Goal: Task Accomplishment & Management: Manage account settings

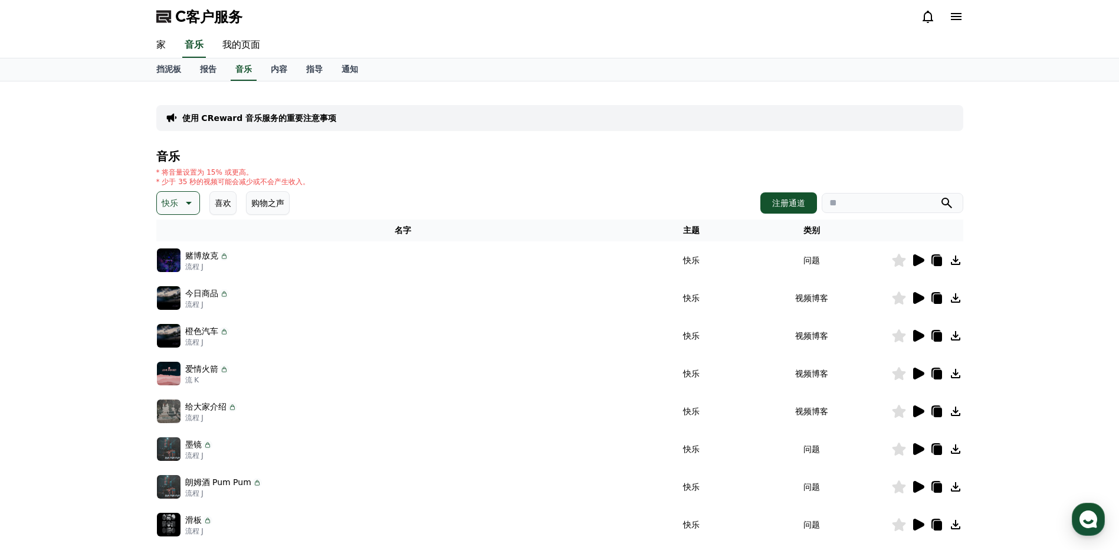
click at [916, 261] on icon at bounding box center [918, 260] width 11 height 12
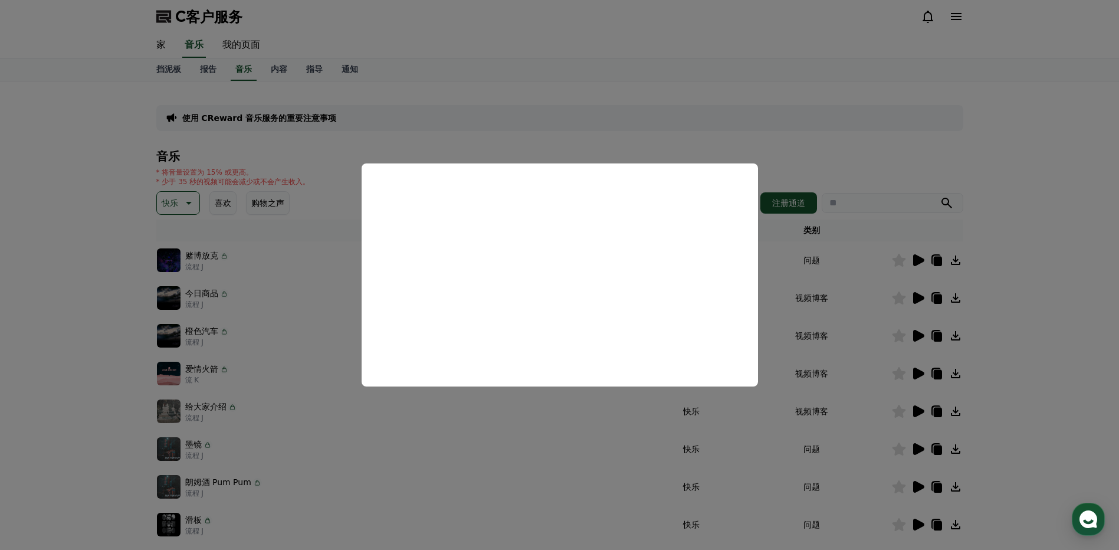
click at [1061, 299] on button "关闭模态" at bounding box center [559, 275] width 1119 height 550
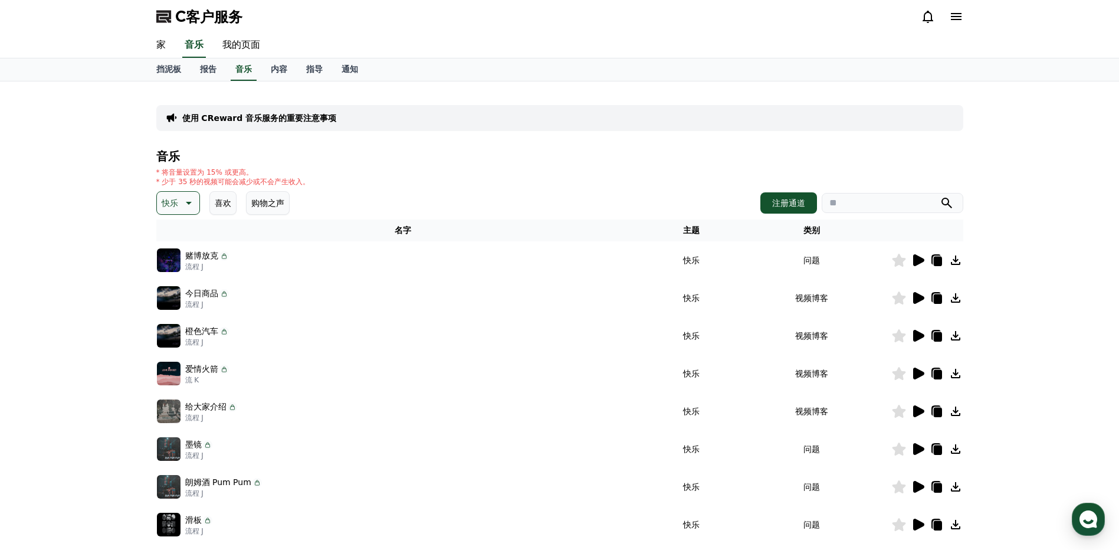
click at [920, 296] on icon at bounding box center [918, 298] width 11 height 12
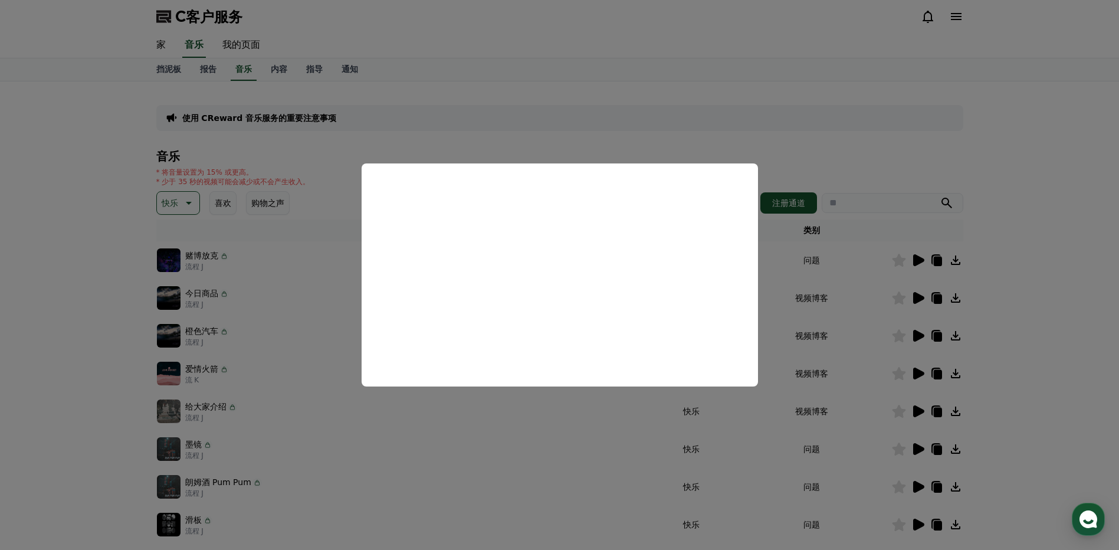
click at [1041, 253] on button "关闭模态" at bounding box center [559, 275] width 1119 height 550
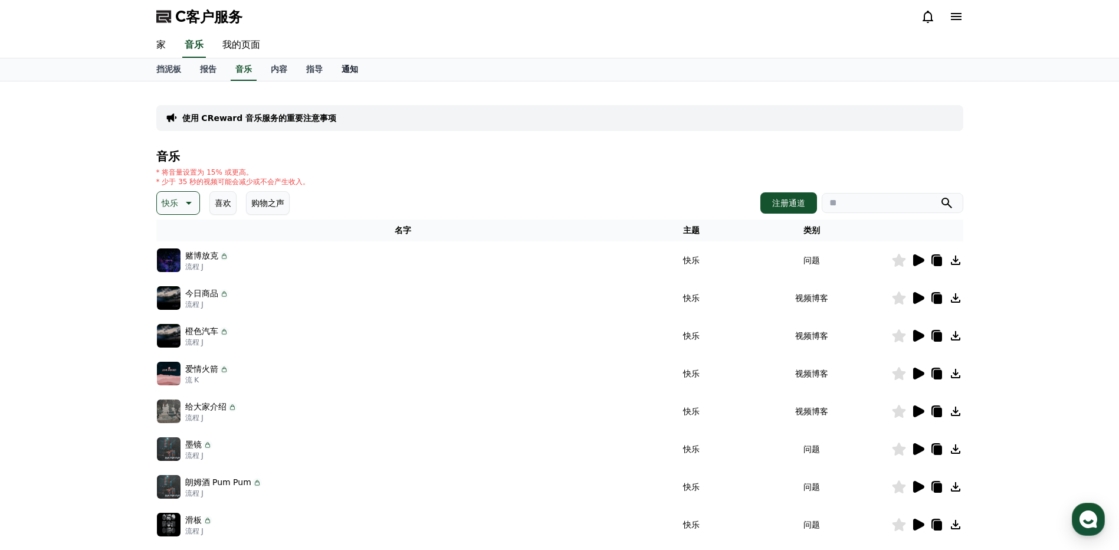
click at [353, 65] on font "通知" at bounding box center [349, 68] width 17 height 9
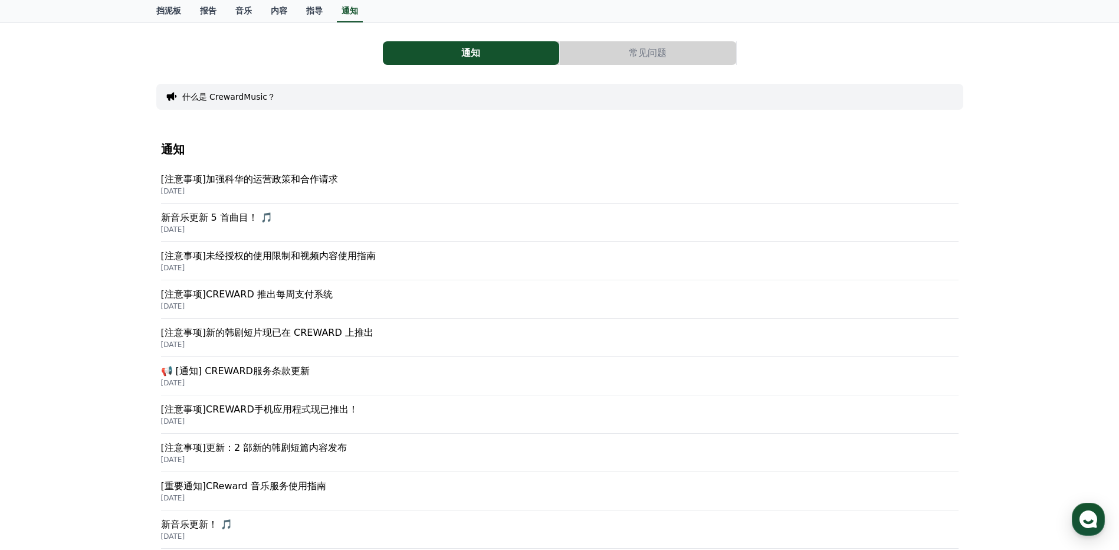
scroll to position [118, 0]
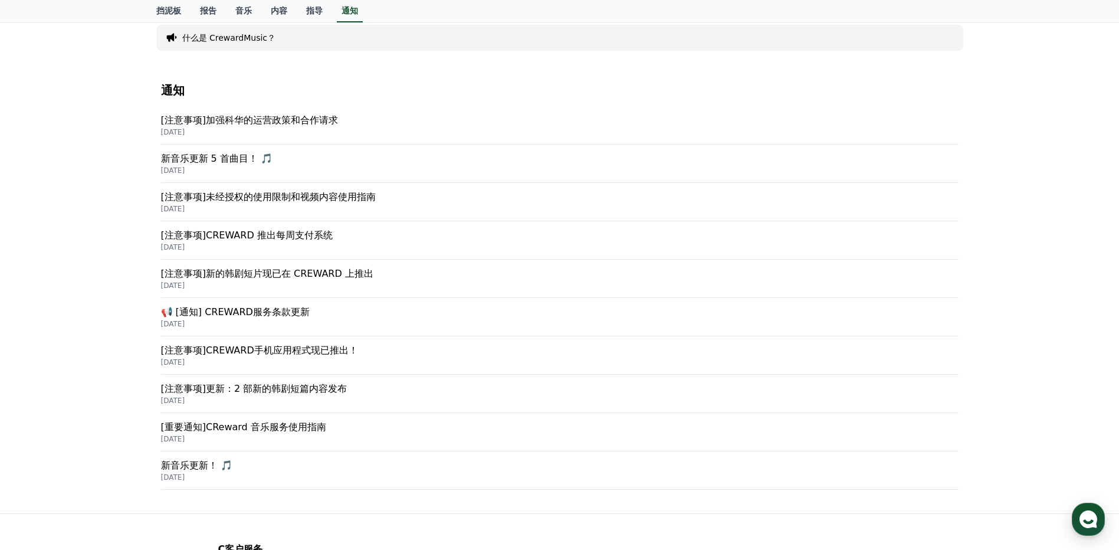
click at [313, 430] on p "[重要通知]CReward 音乐服务使用指南" at bounding box center [559, 427] width 797 height 14
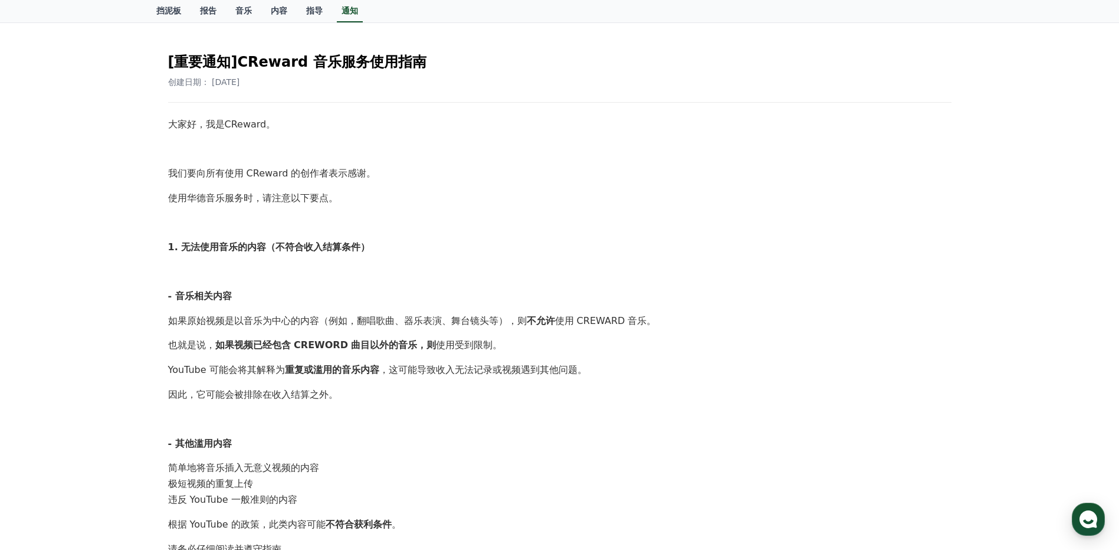
scroll to position [74, 0]
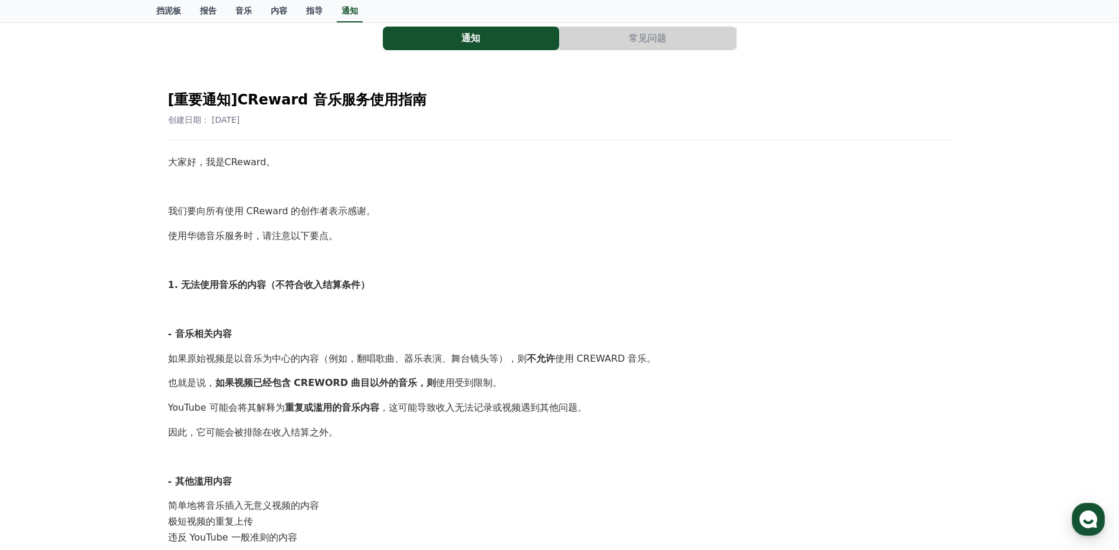
scroll to position [118, 0]
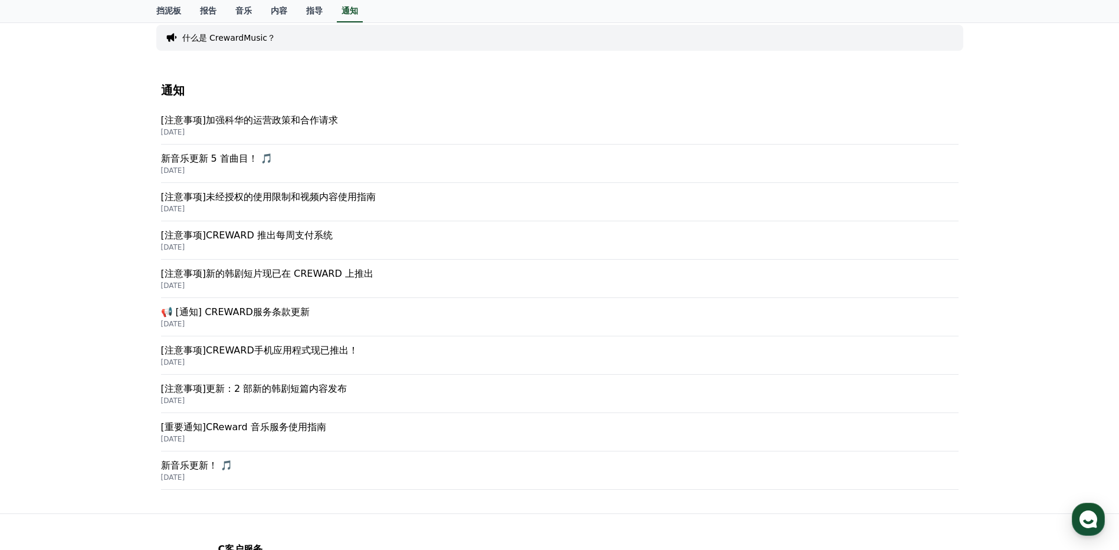
click at [288, 310] on p "📢 [通知] CREWARD服务条款更新" at bounding box center [559, 312] width 797 height 14
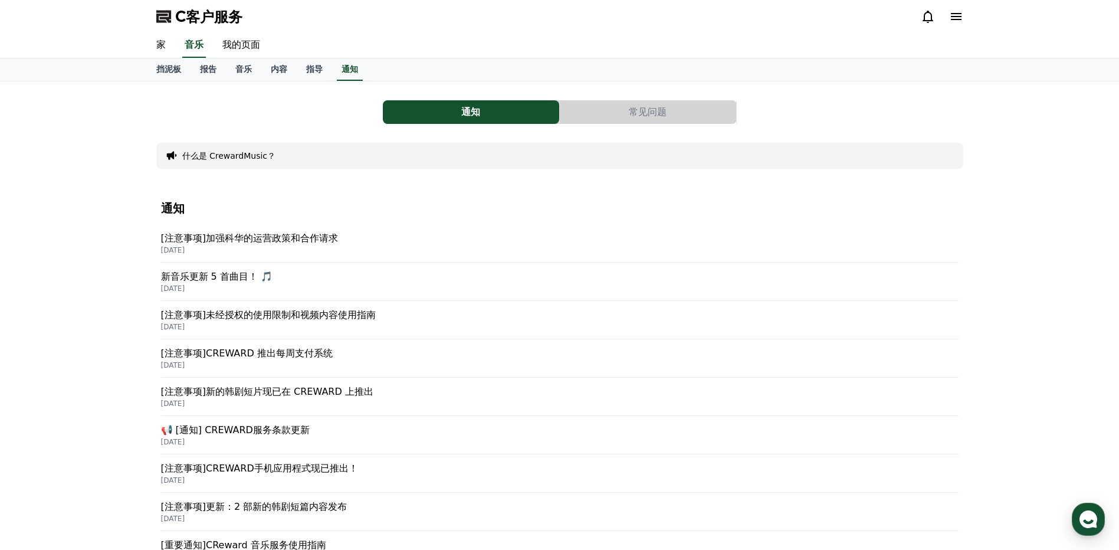
click at [310, 354] on p "[注意事项]CREWARD 推出每周支付系统" at bounding box center [559, 353] width 797 height 14
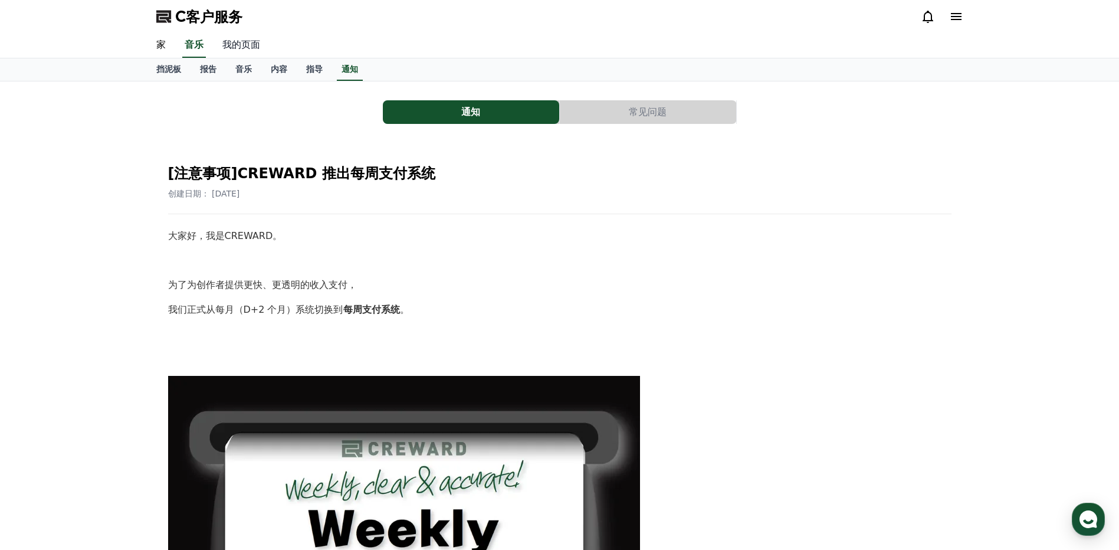
click at [232, 45] on link "我的页面" at bounding box center [241, 45] width 57 height 25
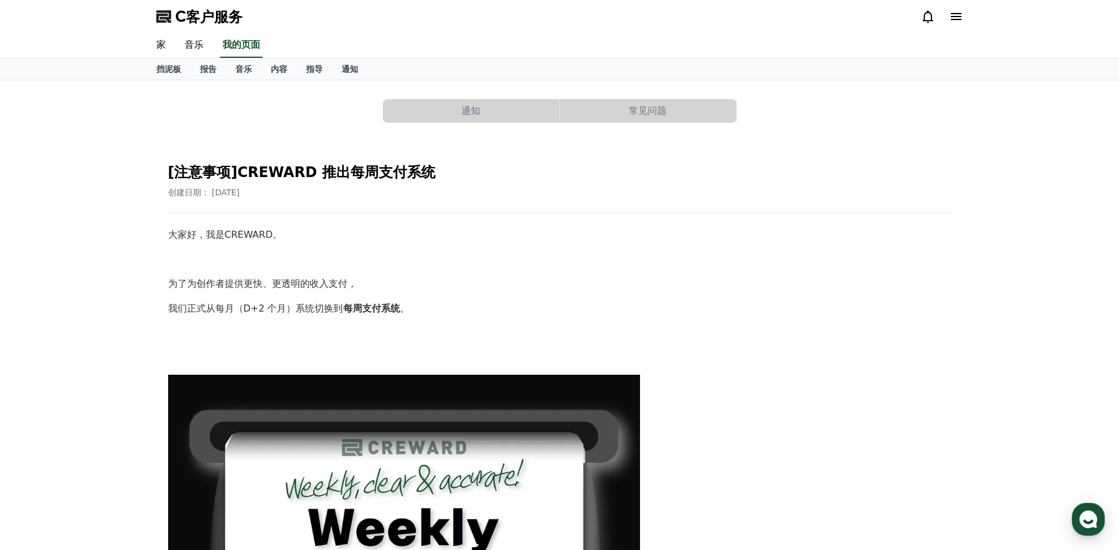
select select "**********"
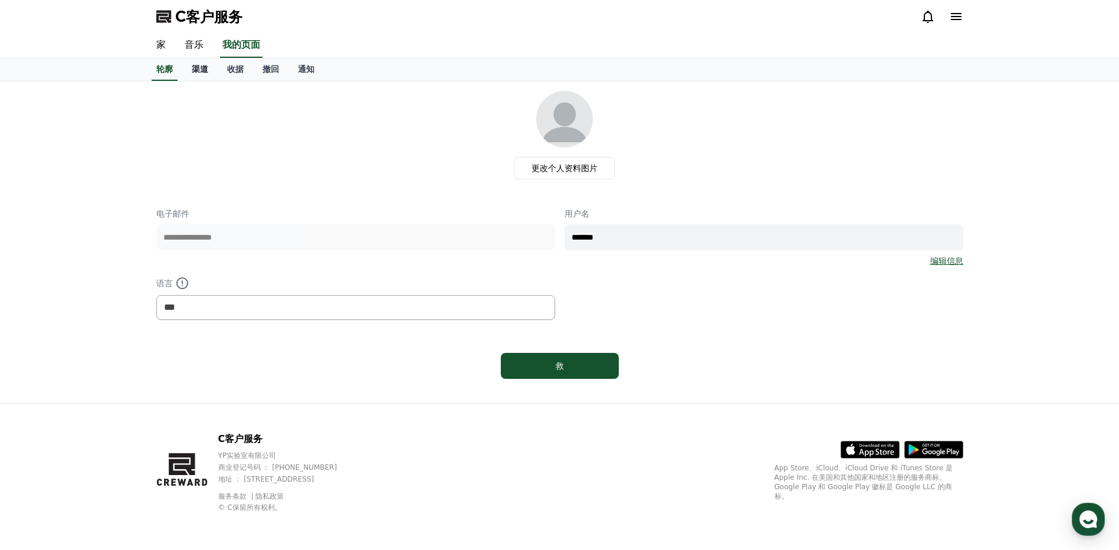
click at [198, 68] on font "渠道" at bounding box center [200, 68] width 17 height 9
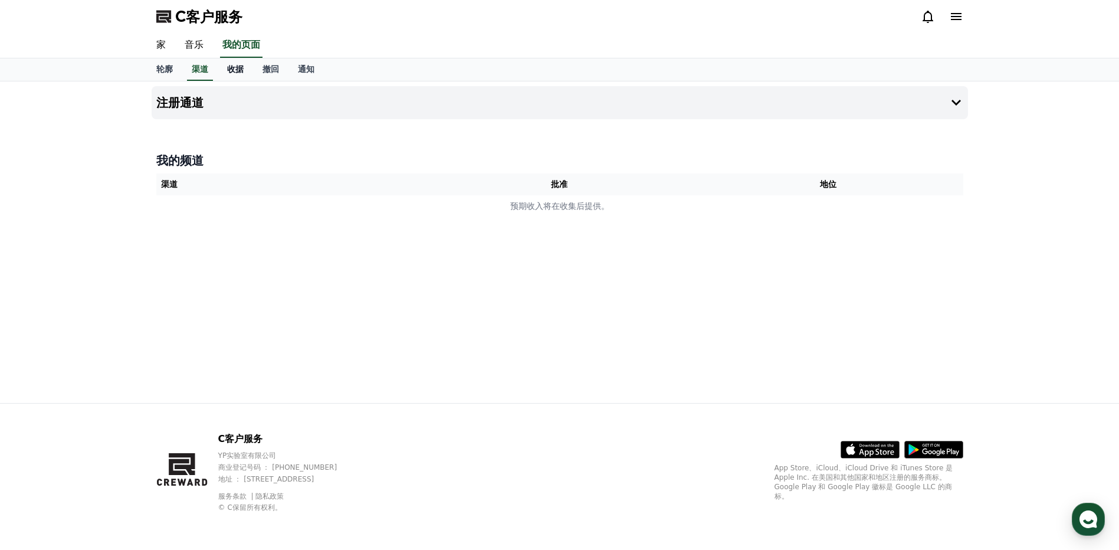
click at [240, 71] on font "收据" at bounding box center [235, 68] width 17 height 9
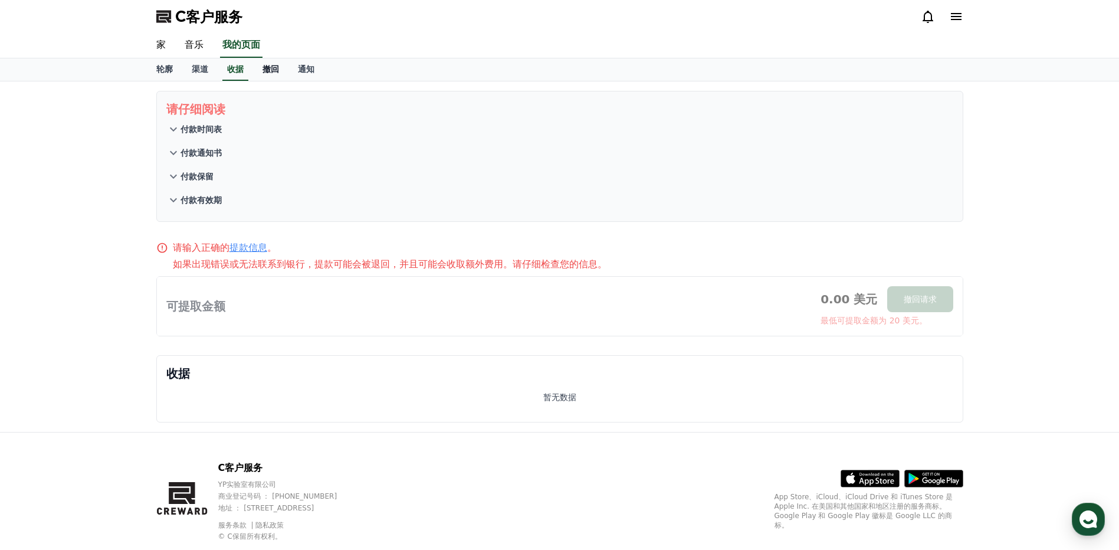
click at [272, 68] on font "撤回" at bounding box center [270, 68] width 17 height 9
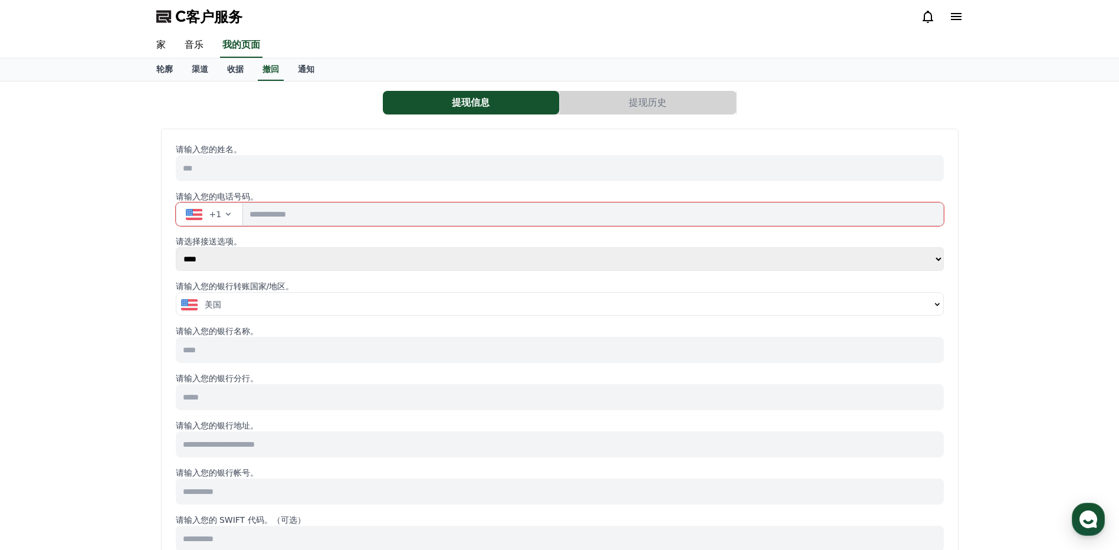
click at [935, 304] on icon "button" at bounding box center [937, 304] width 5 height 3
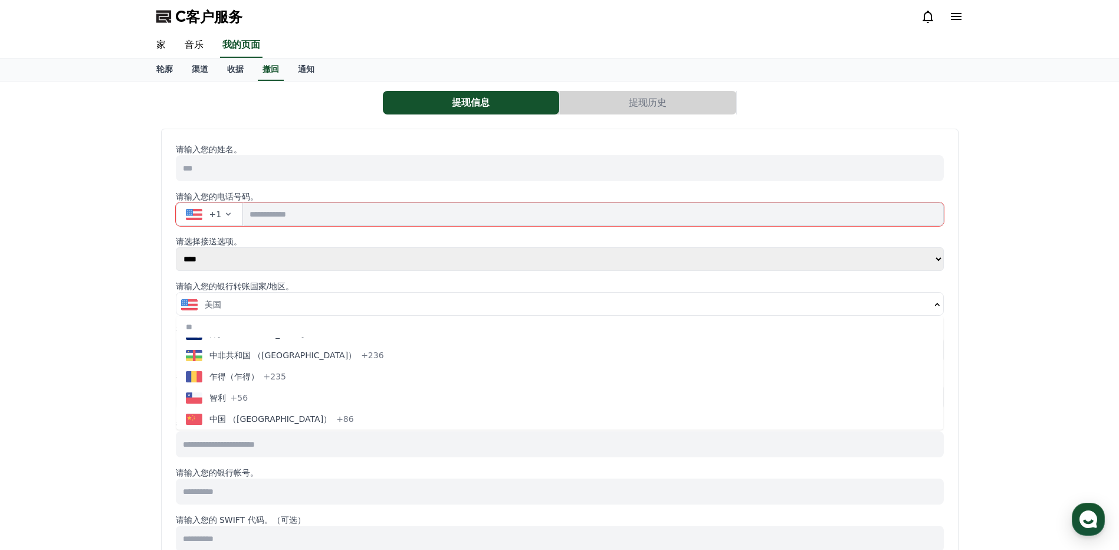
scroll to position [943, 0]
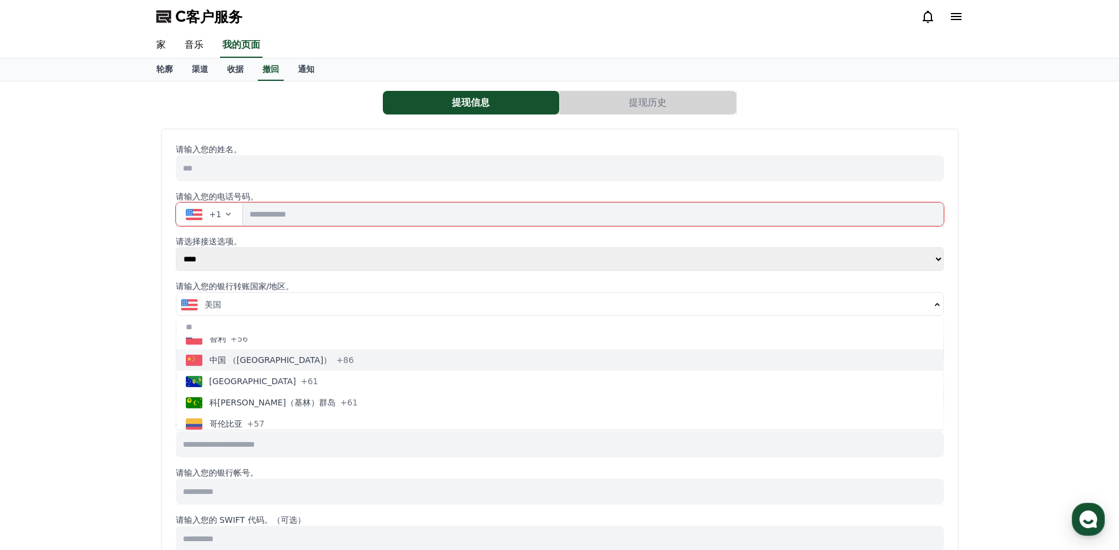
click at [326, 363] on button "中国 （[GEOGRAPHIC_DATA]） +86" at bounding box center [559, 359] width 767 height 21
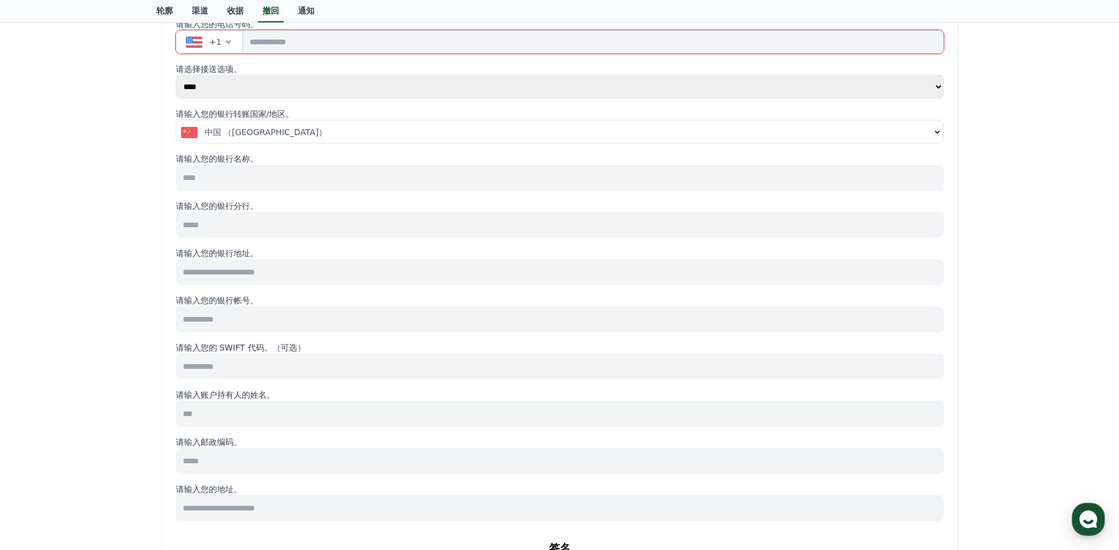
scroll to position [177, 0]
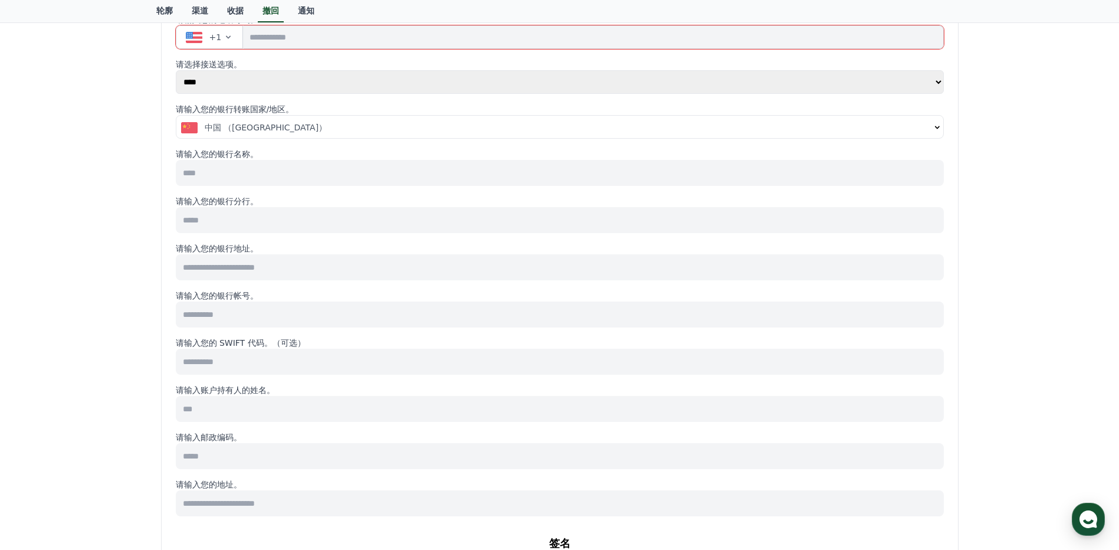
drag, startPoint x: 220, startPoint y: 340, endPoint x: 265, endPoint y: 347, distance: 46.0
click at [265, 347] on font "请输入您的 SWIFT 代码。（可选）" at bounding box center [241, 342] width 130 height 9
copy font "SWIFT 代码"
click at [96, 264] on div "提现信息 提现历史 请输入您的姓名。 请输入您的电话号码。 +1 请选择接送选项。 **** ****** 请输入您的银行转账国家/地区。 中国 （[GEOG…" at bounding box center [559, 352] width 1119 height 896
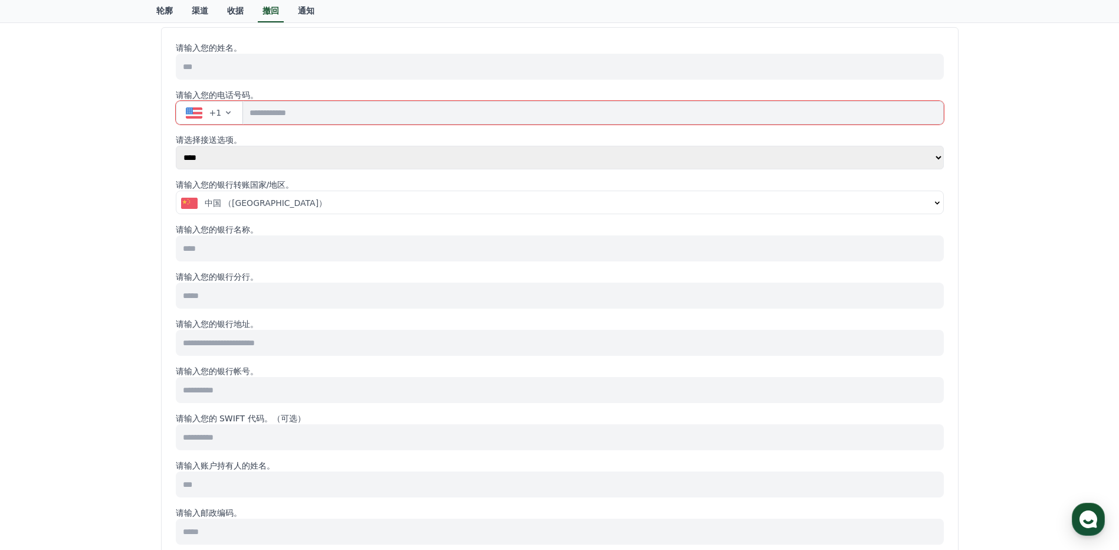
scroll to position [0, 0]
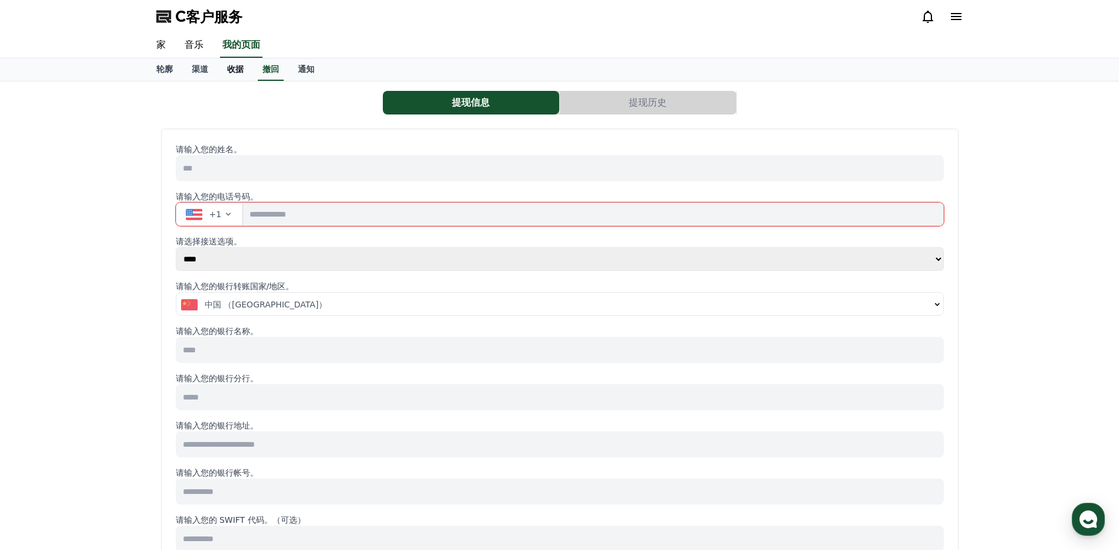
drag, startPoint x: 236, startPoint y: 68, endPoint x: 237, endPoint y: 74, distance: 5.9
click at [236, 68] on font "收据" at bounding box center [235, 68] width 17 height 9
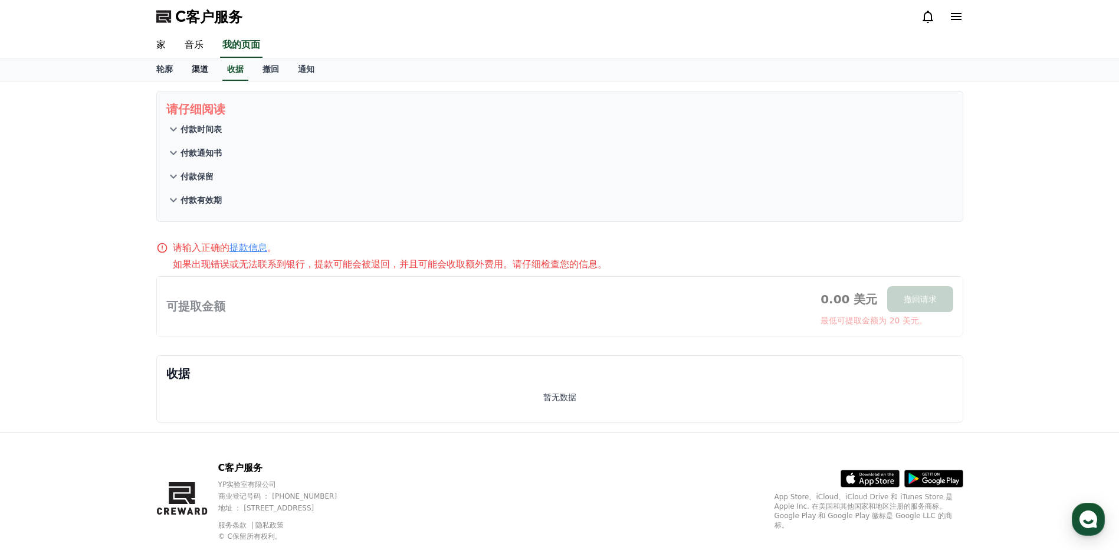
click at [200, 66] on font "渠道" at bounding box center [200, 68] width 17 height 9
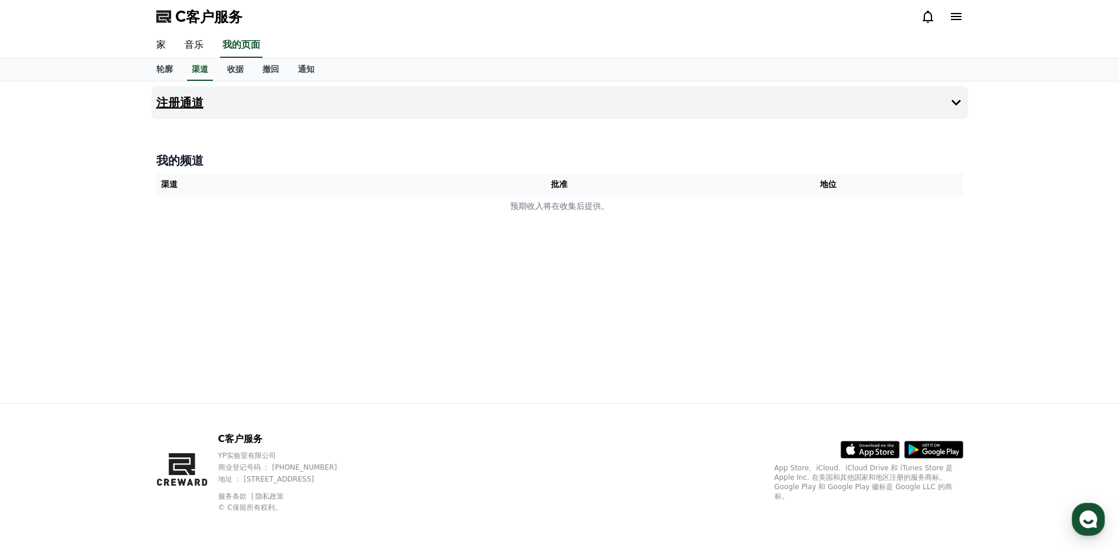
click at [953, 105] on icon at bounding box center [956, 103] width 14 height 14
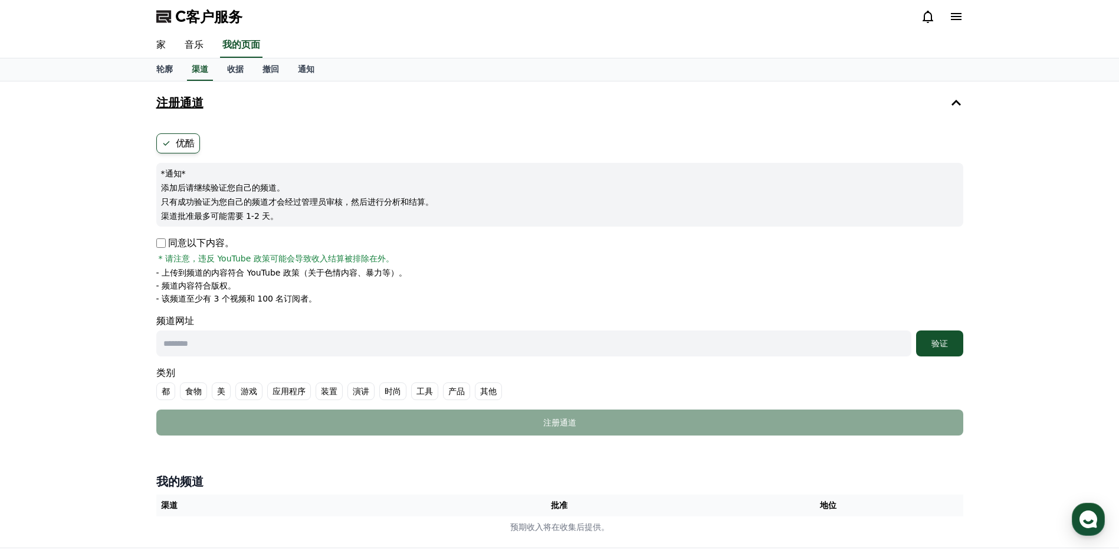
click at [114, 179] on div "注册通道 优酷 *通知* 添加后请继续验证您自己的频道。 只有成功验证为您自己的频道才会经过管理员审核，然后进行分析和结算。 渠道批准最多可能需要 1-2 天…" at bounding box center [559, 314] width 1119 height 466
